Goal: Task Accomplishment & Management: Manage account settings

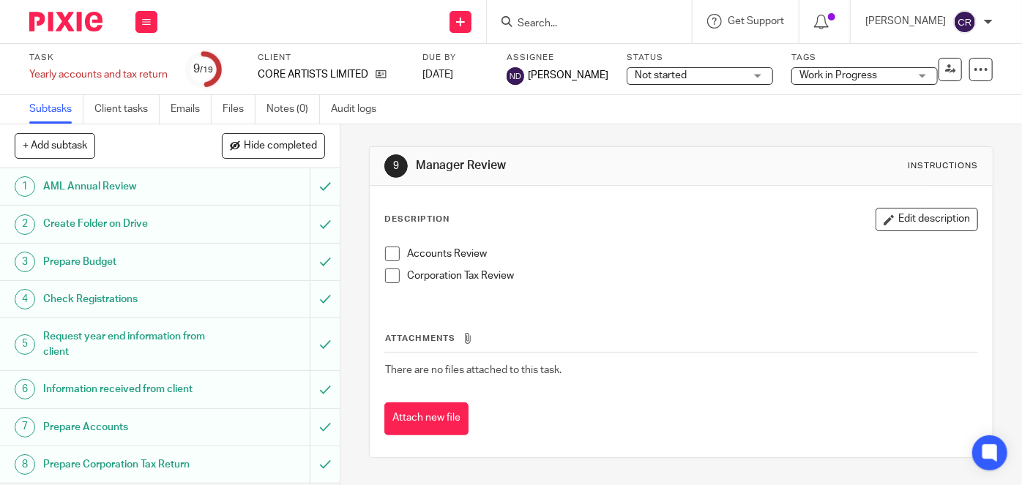
click at [604, 26] on input "Search" at bounding box center [582, 24] width 132 height 13
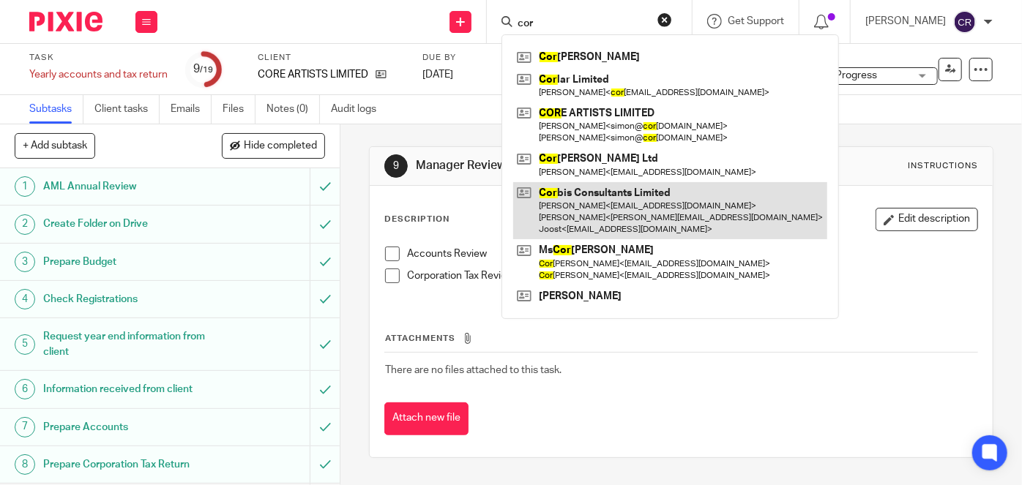
type input "cor"
click at [572, 192] on link at bounding box center [670, 211] width 314 height 58
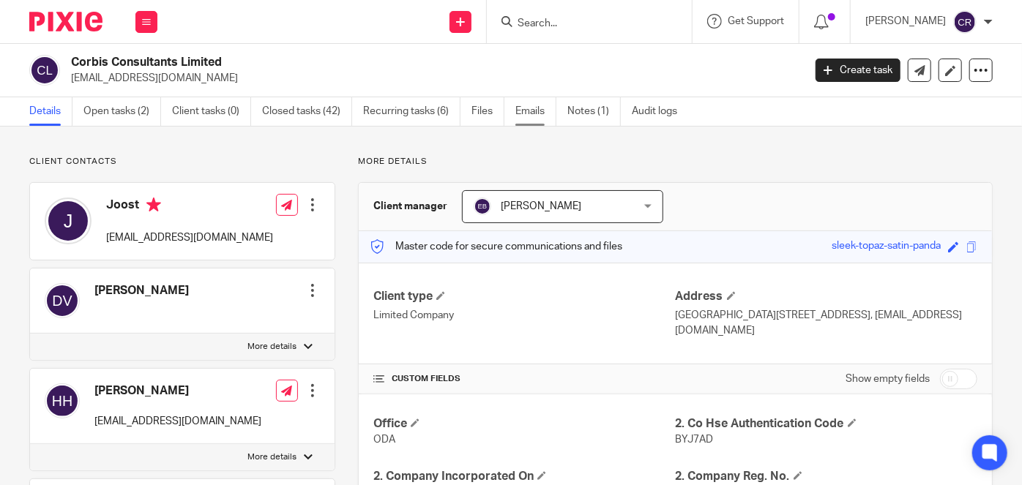
click at [528, 114] on link "Emails" at bounding box center [535, 111] width 41 height 29
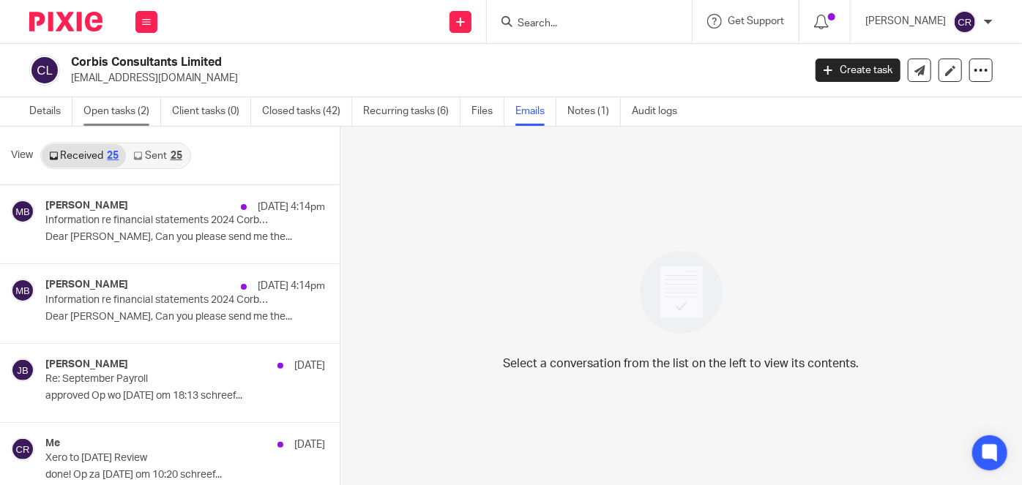
click at [119, 112] on link "Open tasks (2)" at bounding box center [122, 111] width 78 height 29
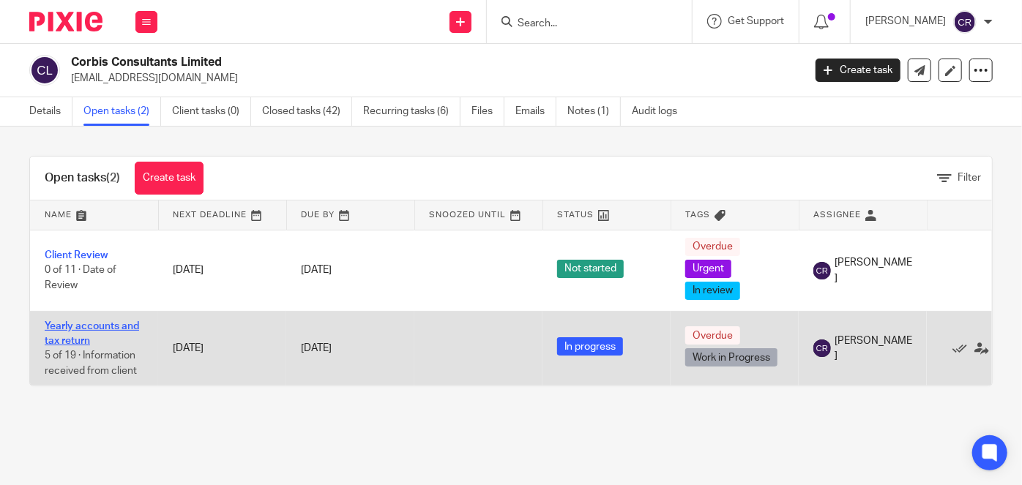
click at [91, 324] on link "Yearly accounts and tax return" at bounding box center [92, 333] width 94 height 25
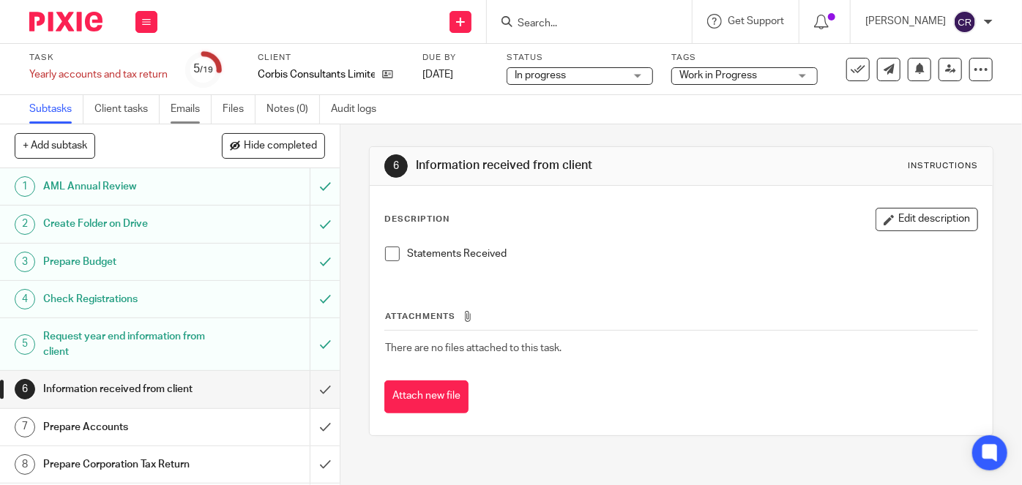
click at [190, 114] on link "Emails" at bounding box center [190, 109] width 41 height 29
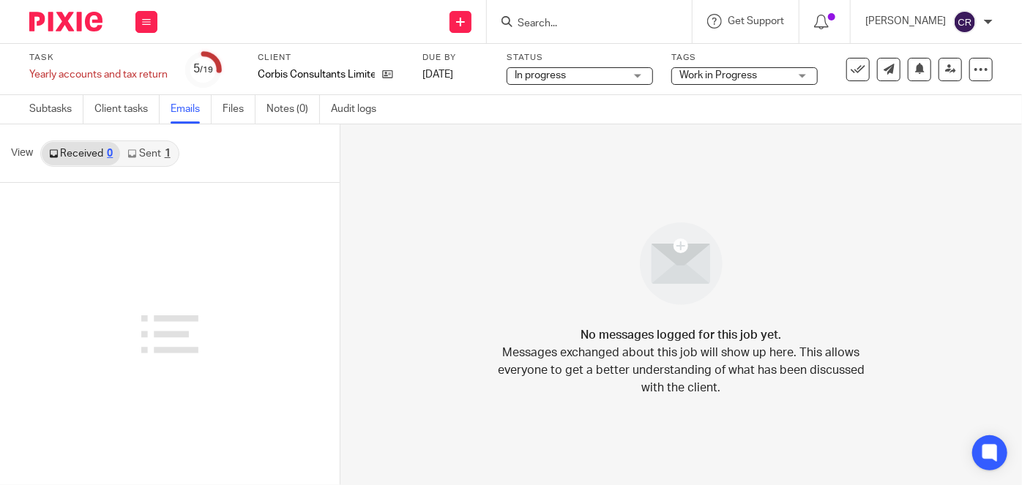
click at [165, 156] on div "1" at bounding box center [168, 154] width 6 height 10
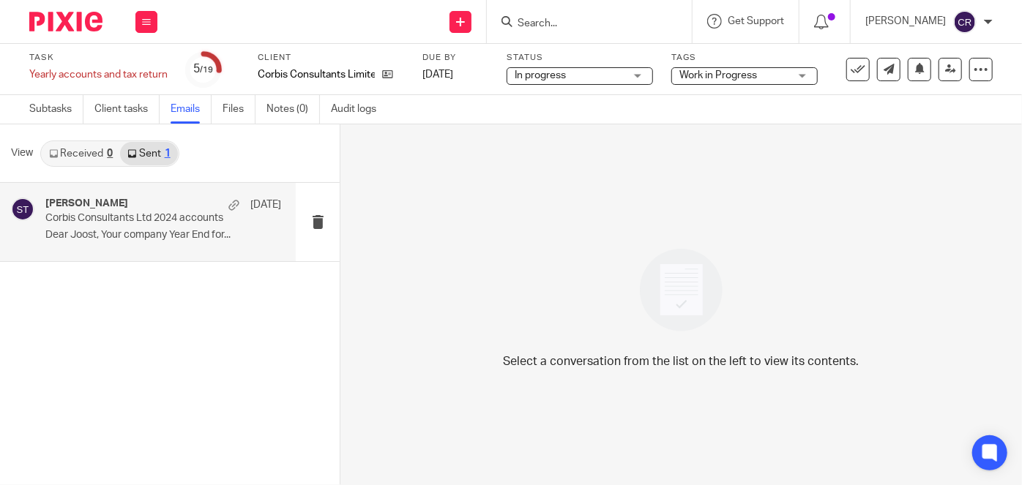
click at [179, 215] on p "Corbis Consultants Ltd 2024 accounts" at bounding box center [139, 218] width 189 height 12
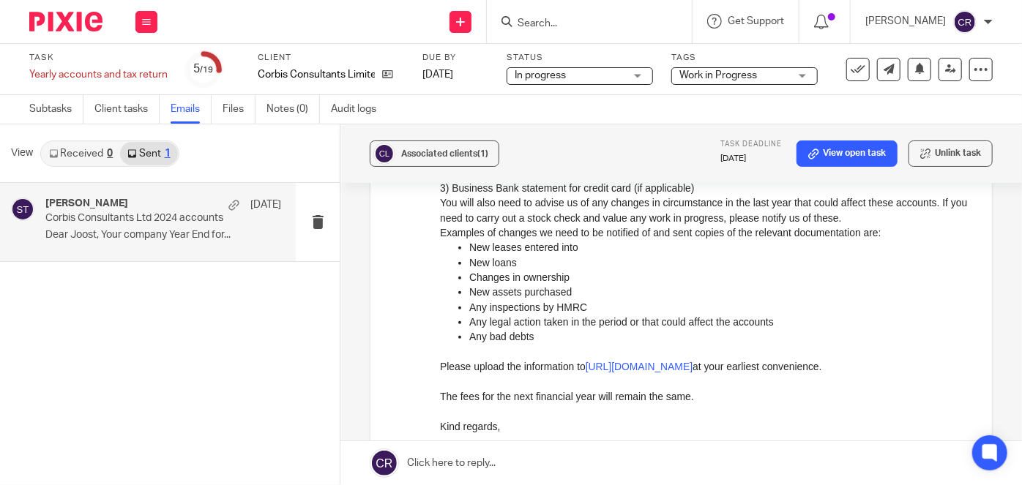
scroll to position [332, 0]
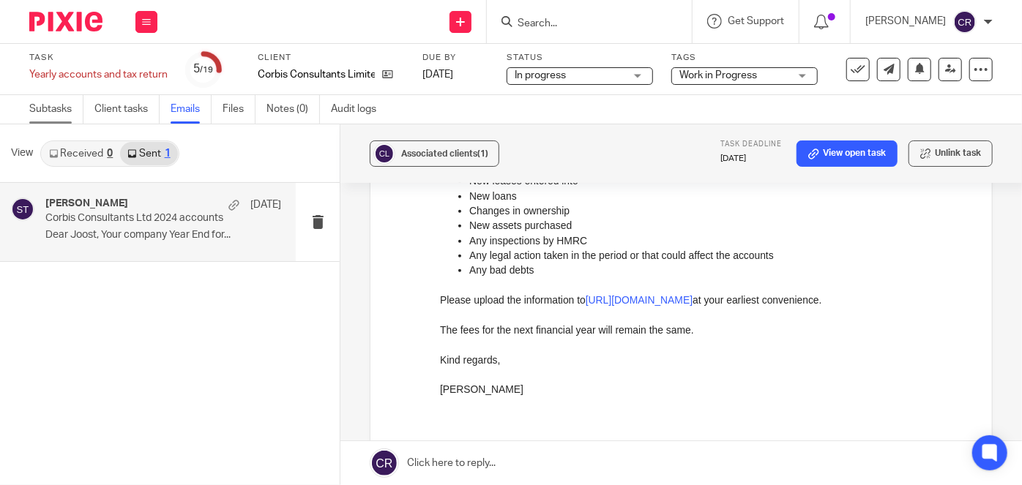
click at [54, 103] on link "Subtasks" at bounding box center [56, 109] width 54 height 29
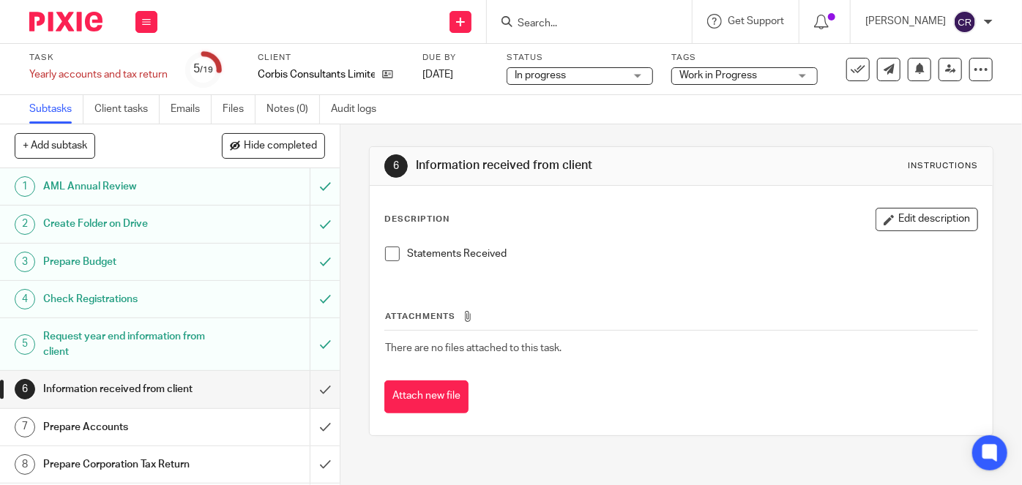
click at [387, 255] on span at bounding box center [392, 254] width 15 height 15
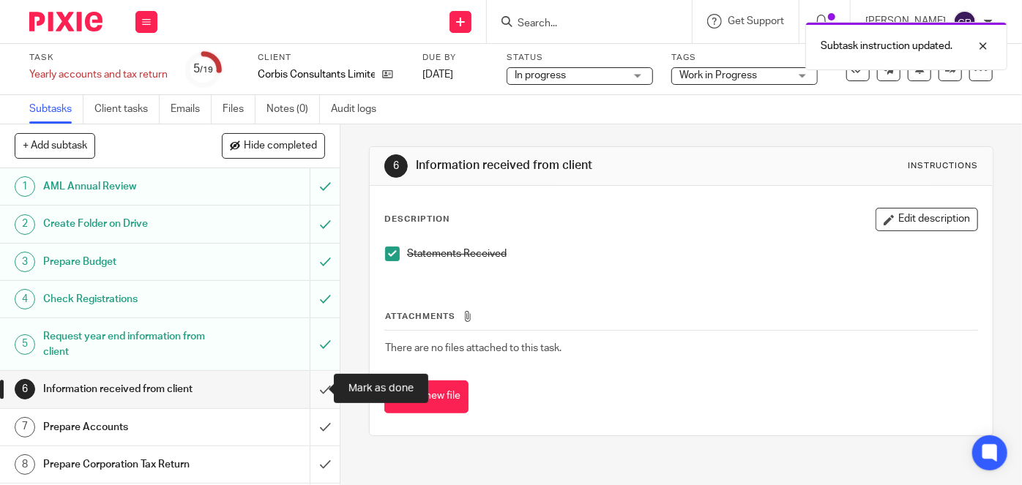
click at [307, 389] on input "submit" at bounding box center [170, 389] width 340 height 37
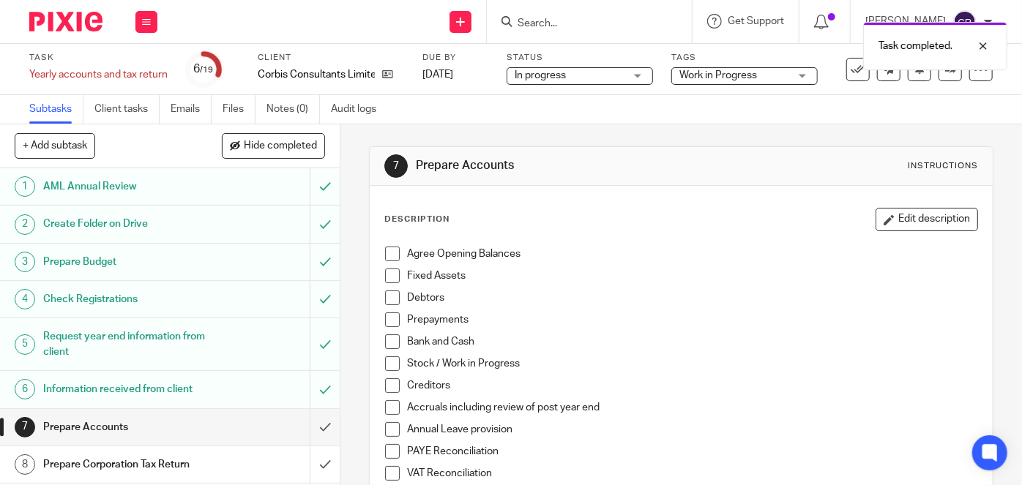
drag, startPoint x: 383, startPoint y: 252, endPoint x: 383, endPoint y: 261, distance: 8.0
click at [385, 253] on span at bounding box center [392, 254] width 15 height 15
click at [385, 277] on span at bounding box center [392, 276] width 15 height 15
click at [388, 304] on span at bounding box center [392, 298] width 15 height 15
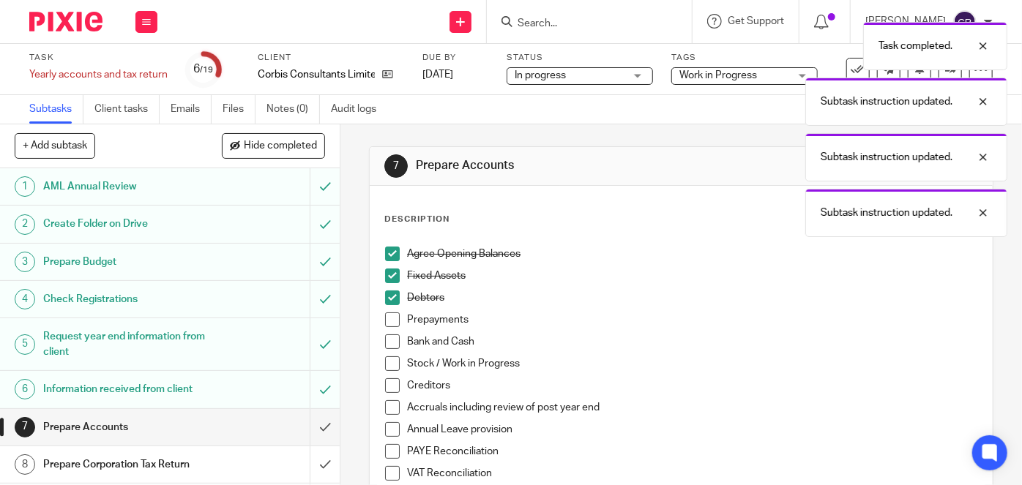
click at [387, 346] on span at bounding box center [392, 341] width 15 height 15
click at [389, 321] on span at bounding box center [392, 319] width 15 height 15
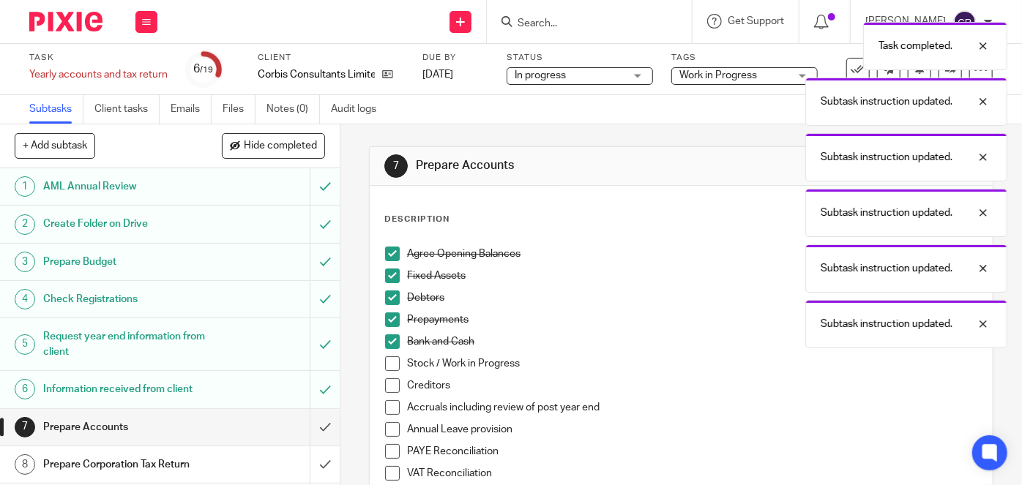
click at [388, 363] on span at bounding box center [392, 363] width 15 height 15
click at [388, 392] on li "Creditors" at bounding box center [681, 389] width 592 height 22
click at [387, 389] on span at bounding box center [392, 385] width 15 height 15
click at [387, 408] on span at bounding box center [392, 407] width 15 height 15
click at [387, 435] on span at bounding box center [392, 429] width 15 height 15
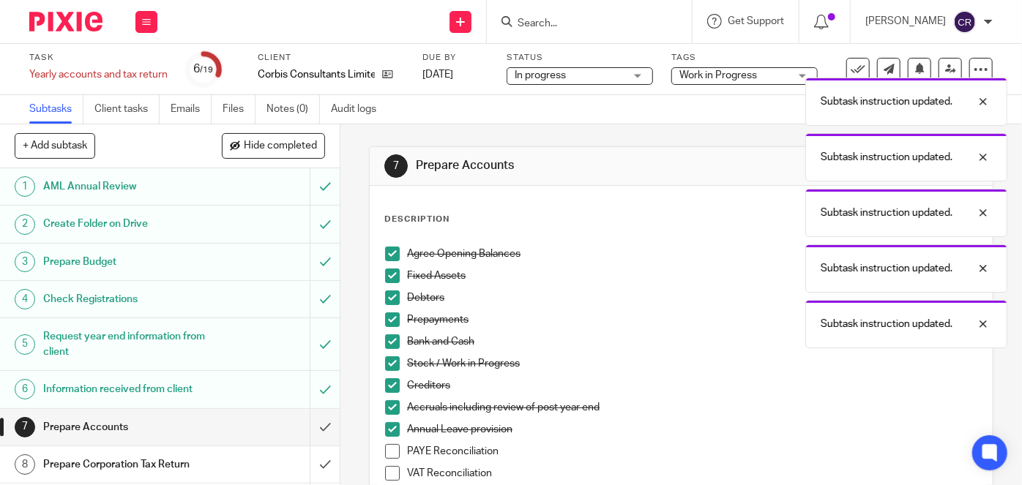
click at [388, 459] on li "PAYE Reconciliation" at bounding box center [681, 455] width 592 height 22
click at [388, 454] on span at bounding box center [392, 451] width 15 height 15
click at [388, 471] on span at bounding box center [392, 473] width 15 height 15
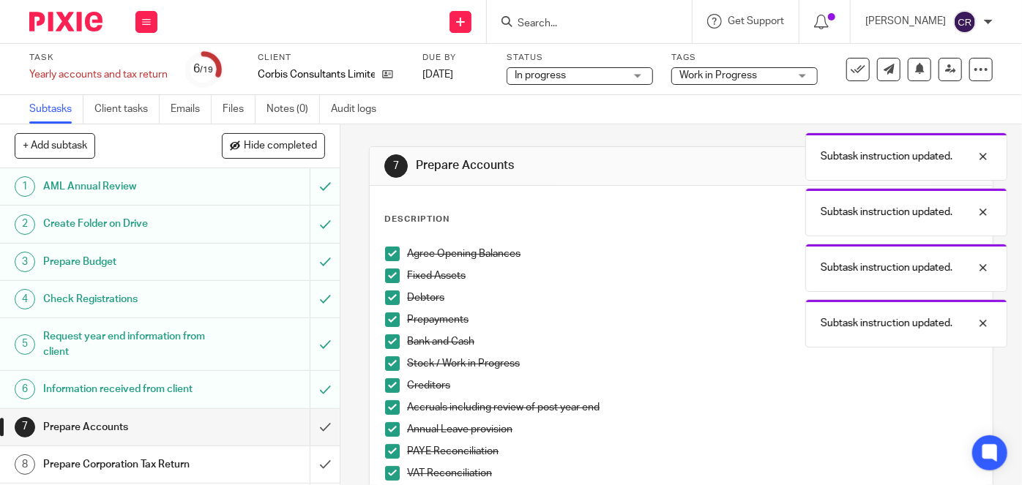
scroll to position [266, 0]
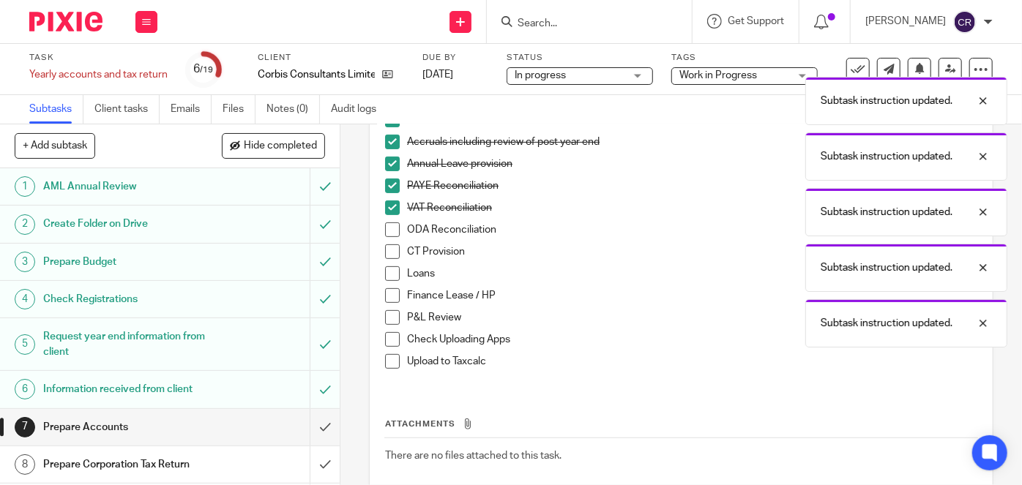
click at [389, 338] on span at bounding box center [392, 339] width 15 height 15
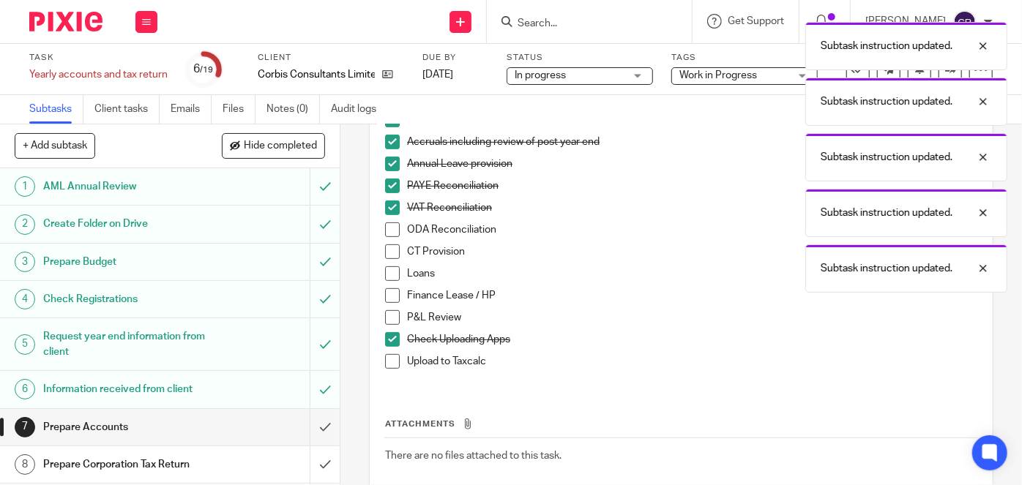
click at [389, 358] on span at bounding box center [392, 361] width 15 height 15
click at [389, 310] on span at bounding box center [392, 317] width 15 height 15
click at [394, 288] on span at bounding box center [392, 295] width 15 height 15
click at [389, 267] on span at bounding box center [392, 273] width 15 height 15
click at [392, 241] on li "ODA Reconciliation" at bounding box center [681, 233] width 592 height 22
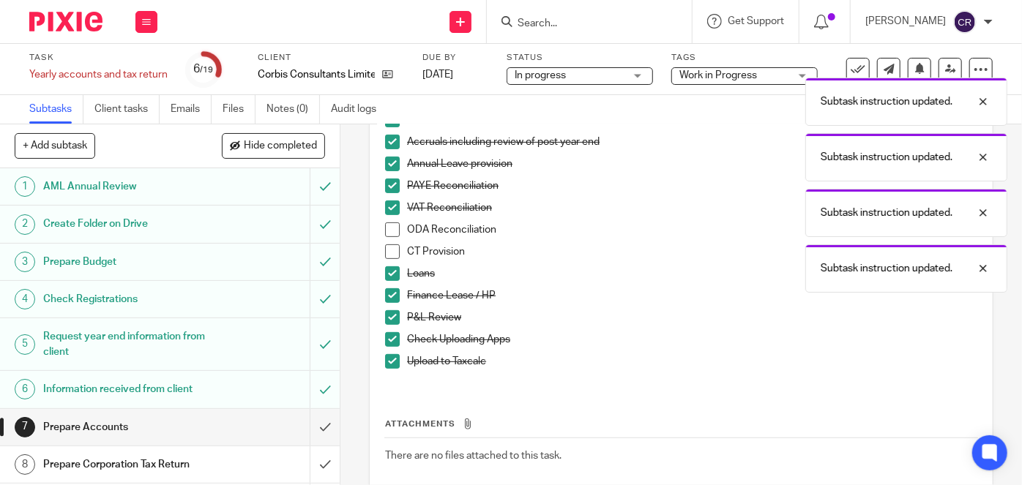
click at [388, 239] on li "ODA Reconciliation" at bounding box center [681, 233] width 592 height 22
click at [388, 234] on span at bounding box center [392, 229] width 15 height 15
click at [391, 252] on span at bounding box center [392, 251] width 15 height 15
click at [310, 422] on input "submit" at bounding box center [170, 427] width 340 height 37
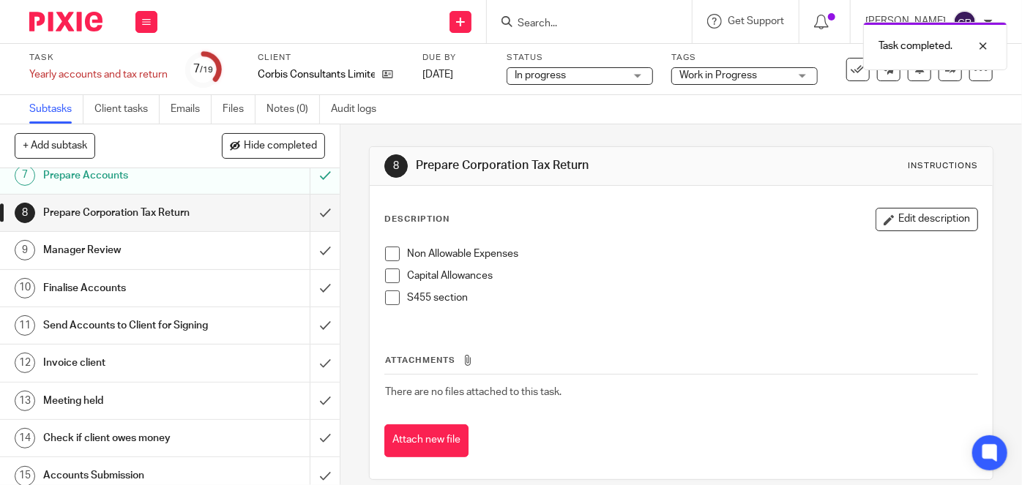
scroll to position [199, 0]
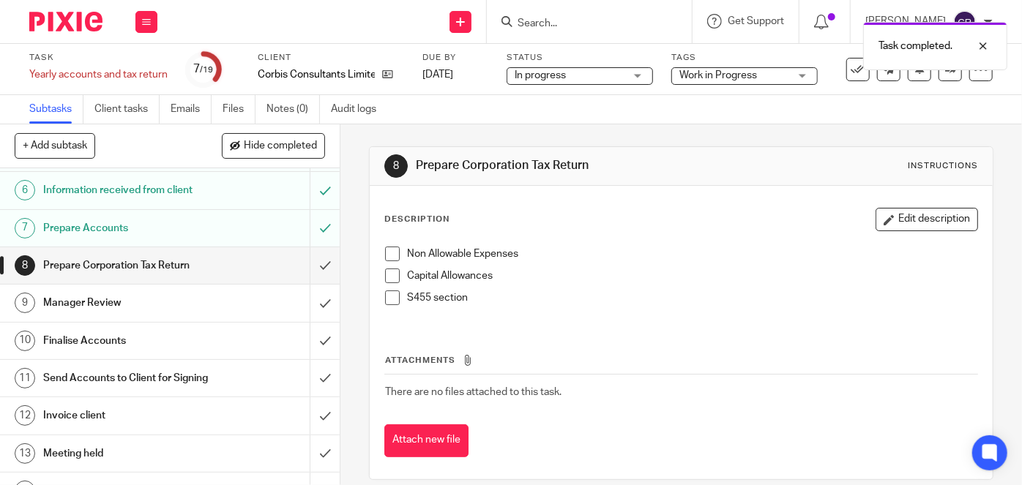
click at [386, 249] on span at bounding box center [392, 254] width 15 height 15
click at [385, 271] on span at bounding box center [392, 276] width 15 height 15
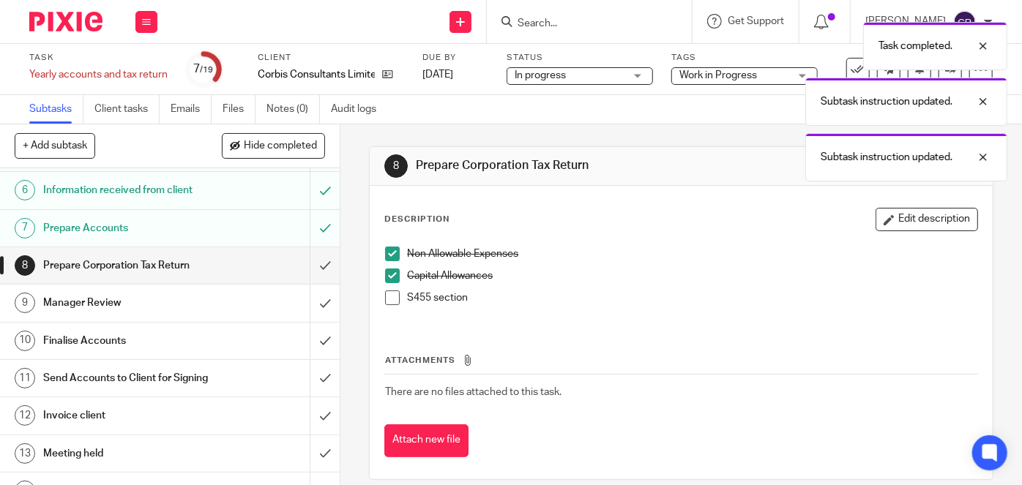
click at [386, 303] on span at bounding box center [392, 298] width 15 height 15
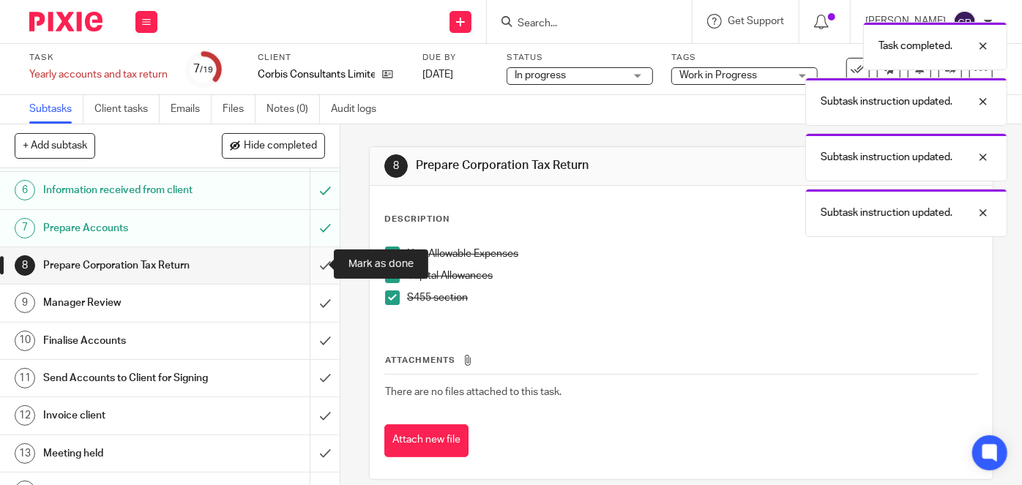
click at [323, 271] on input "submit" at bounding box center [170, 265] width 340 height 37
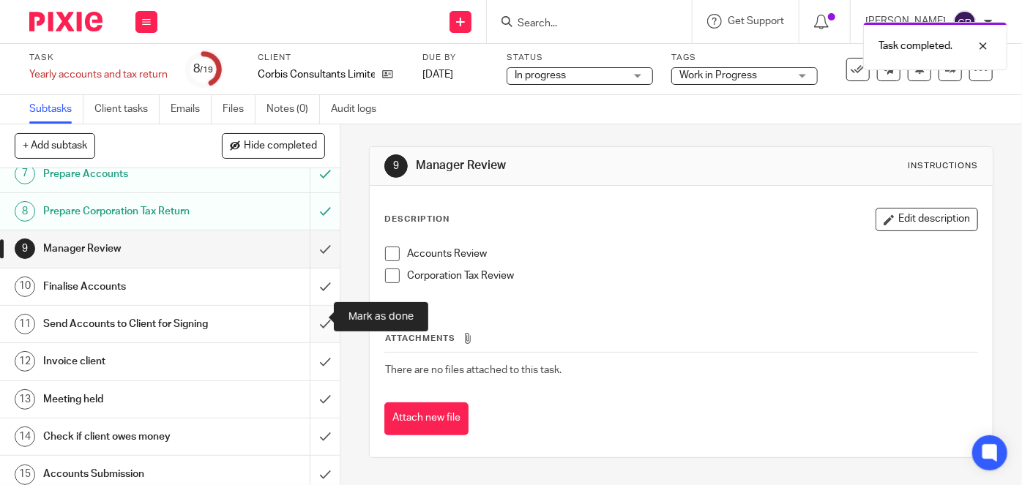
scroll to position [266, 0]
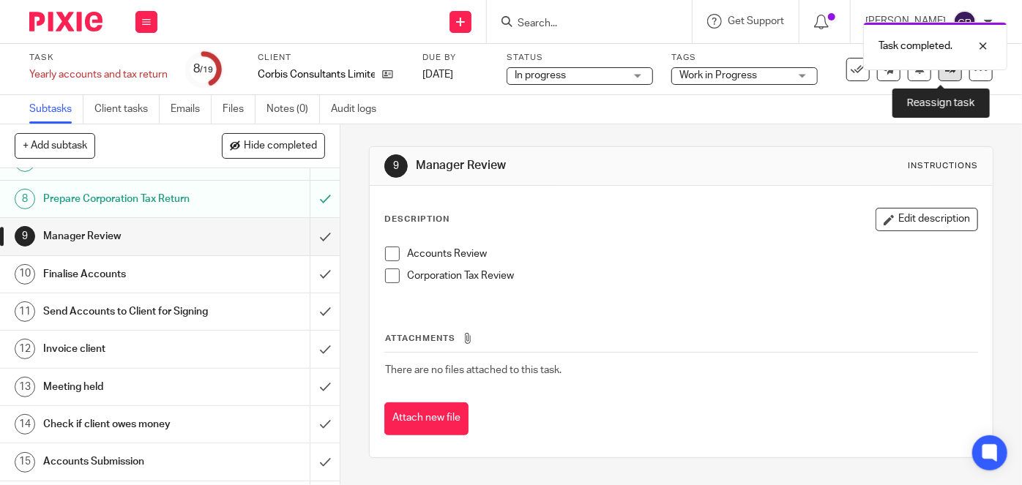
click at [947, 72] on link at bounding box center [949, 69] width 23 height 23
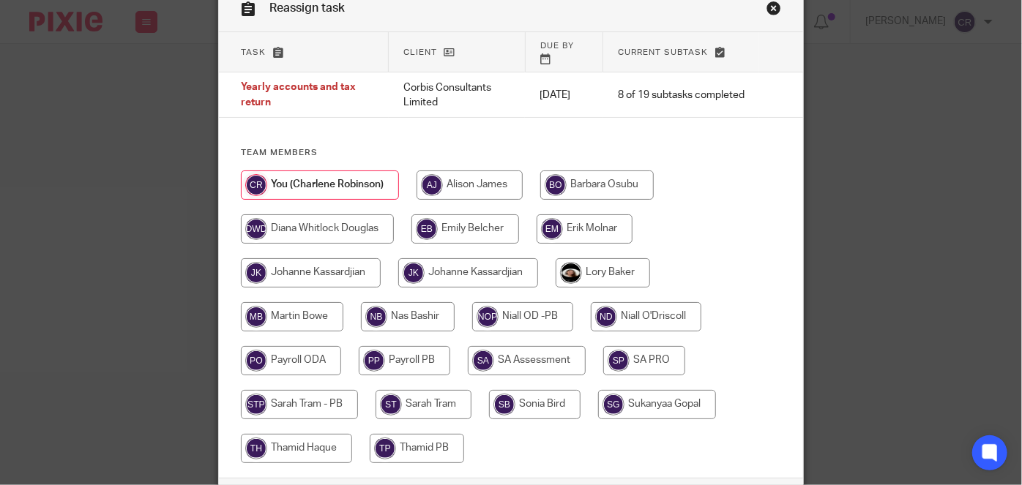
scroll to position [173, 0]
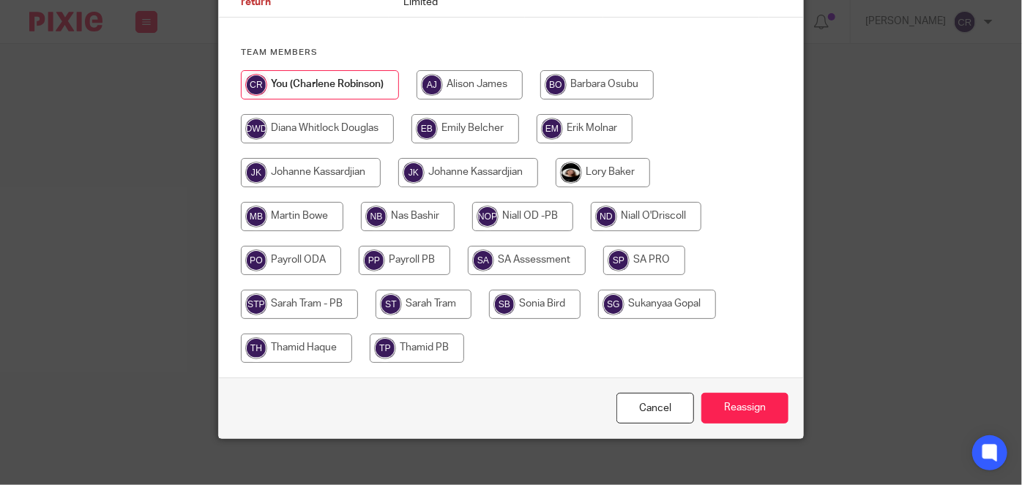
click at [429, 292] on input "radio" at bounding box center [423, 304] width 96 height 29
radio input "true"
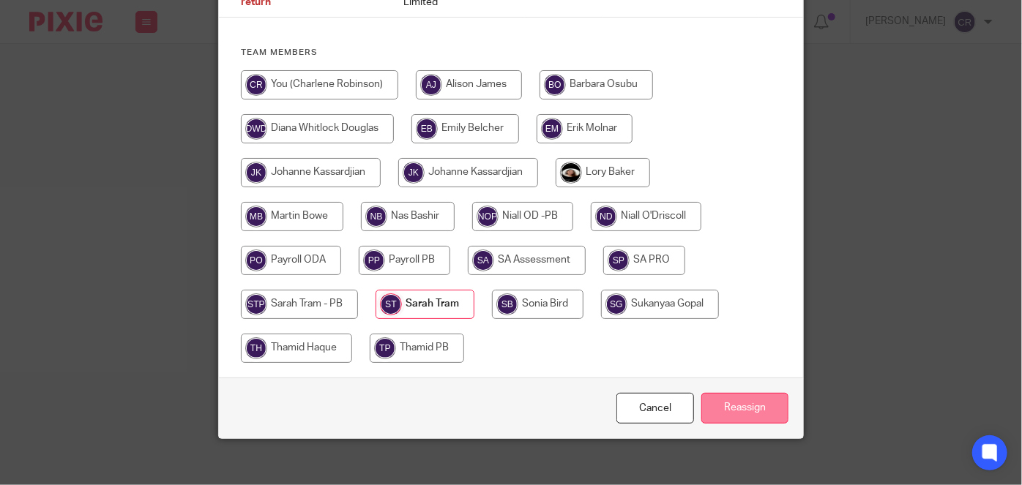
click at [718, 397] on input "Reassign" at bounding box center [744, 408] width 87 height 31
